Goal: Communication & Community: Connect with others

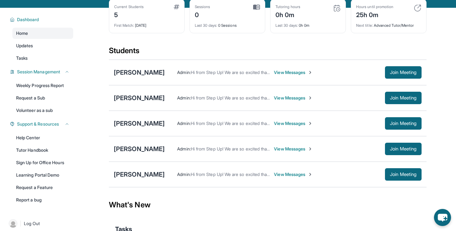
scroll to position [33, 0]
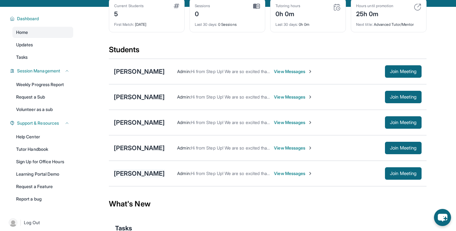
click at [148, 175] on div "[PERSON_NAME]" at bounding box center [139, 173] width 51 height 9
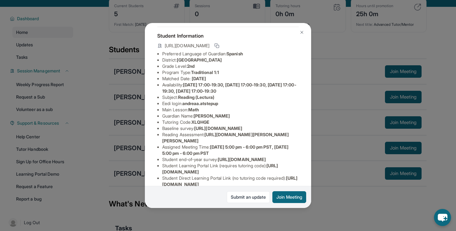
scroll to position [32, 0]
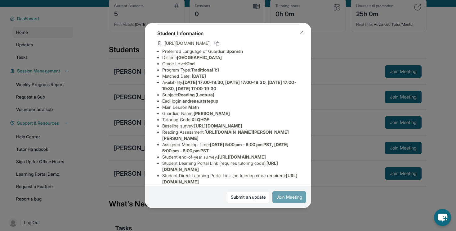
click at [295, 197] on button "Join Meeting" at bounding box center [290, 197] width 34 height 12
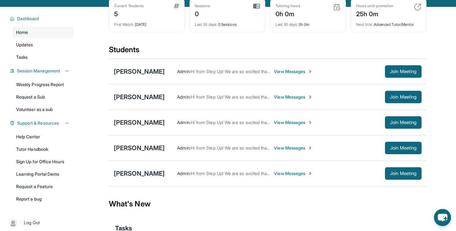
click at [144, 172] on div "[PERSON_NAME]" at bounding box center [139, 173] width 51 height 9
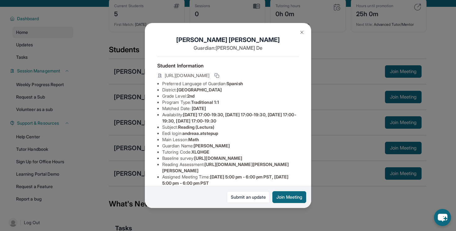
click at [284, 199] on button "Join Meeting" at bounding box center [290, 197] width 34 height 12
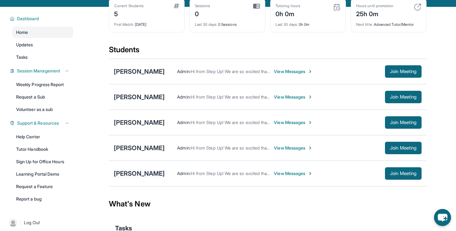
click at [145, 169] on div "[PERSON_NAME]" at bounding box center [139, 173] width 51 height 9
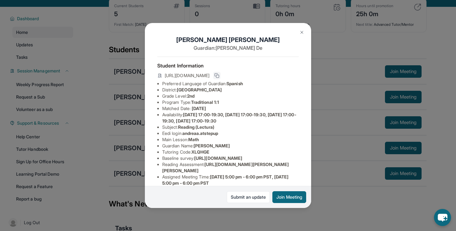
click at [221, 74] on button at bounding box center [216, 75] width 7 height 7
click at [299, 34] on button at bounding box center [302, 32] width 12 height 12
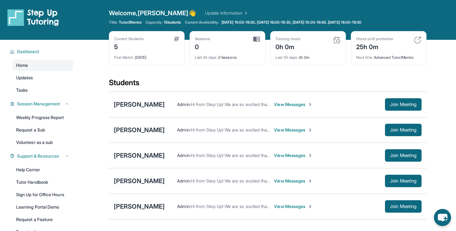
scroll to position [0, 0]
click at [135, 207] on div "[PERSON_NAME]" at bounding box center [139, 206] width 51 height 9
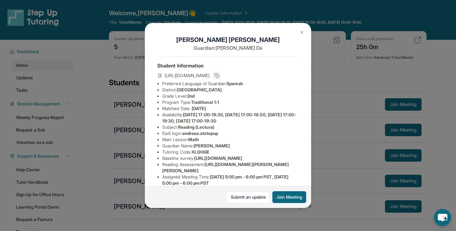
click at [218, 74] on icon at bounding box center [216, 75] width 3 height 3
click at [297, 199] on button "Join Meeting" at bounding box center [290, 197] width 34 height 12
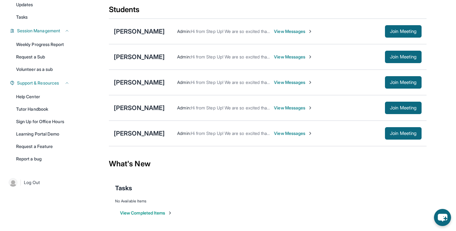
scroll to position [73, 0]
click at [146, 139] on div "Andrea Aguilar Admin : Hi from Step Up! We are so excited that you are matched …" at bounding box center [268, 132] width 318 height 25
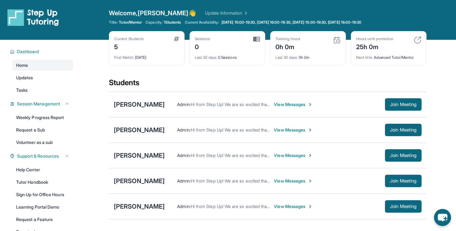
scroll to position [0, 0]
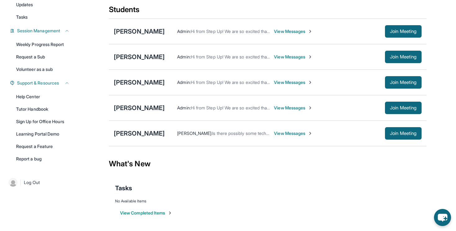
scroll to position [73, 0]
click at [391, 133] on span "Join Meeting" at bounding box center [403, 133] width 27 height 4
click at [391, 127] on button "Join Meeting" at bounding box center [403, 133] width 37 height 12
click at [314, 177] on section "What's New Tasks No Available Items View Completed Items" at bounding box center [268, 186] width 318 height 72
click at [315, 161] on div "What's New" at bounding box center [268, 163] width 318 height 27
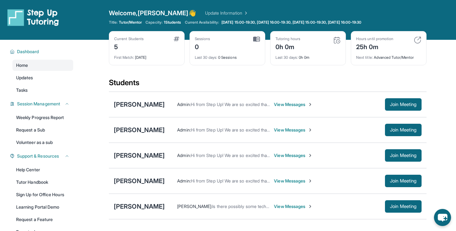
scroll to position [0, 0]
click at [133, 202] on div "[PERSON_NAME]" at bounding box center [139, 206] width 51 height 9
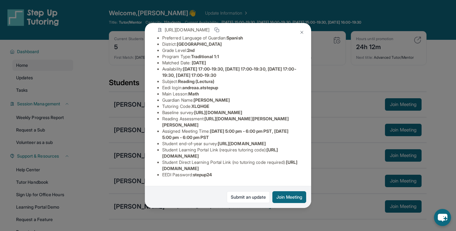
scroll to position [89, 0]
click at [304, 37] on button at bounding box center [302, 32] width 12 height 12
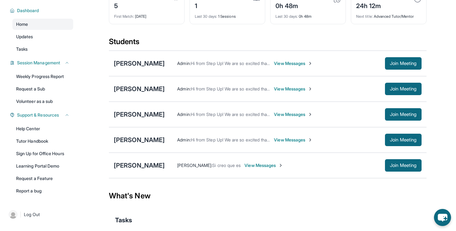
scroll to position [44, 0]
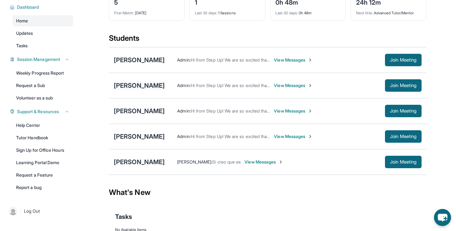
click at [126, 88] on div "[PERSON_NAME]" at bounding box center [139, 85] width 51 height 9
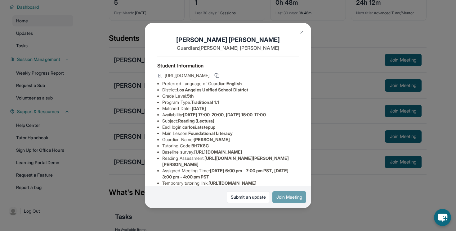
scroll to position [0, 0]
click at [298, 196] on button "Join Meeting" at bounding box center [290, 197] width 34 height 12
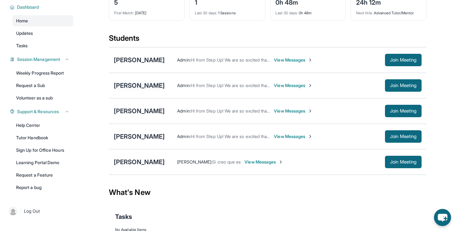
click at [133, 88] on div "[PERSON_NAME]" at bounding box center [139, 85] width 51 height 9
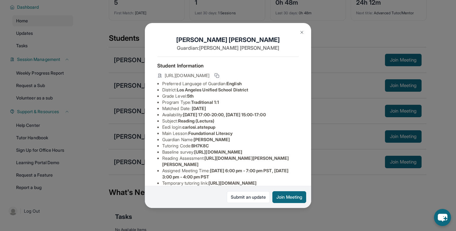
click at [300, 38] on button at bounding box center [302, 32] width 12 height 12
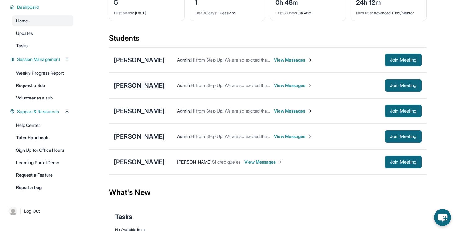
click at [136, 88] on div "[PERSON_NAME]" at bounding box center [139, 85] width 51 height 9
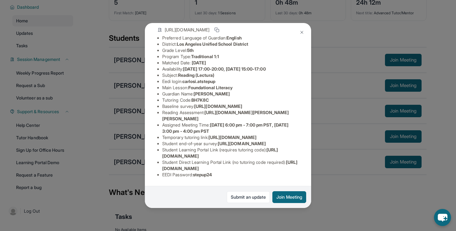
scroll to position [89, 0]
click at [304, 34] on img at bounding box center [302, 32] width 5 height 5
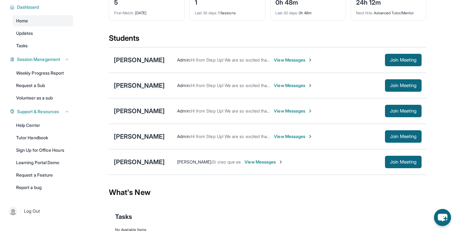
click at [133, 85] on div "[PERSON_NAME]" at bounding box center [139, 85] width 51 height 9
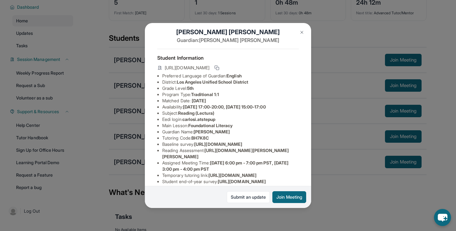
scroll to position [10, 0]
